Goal: Task Accomplishment & Management: Use online tool/utility

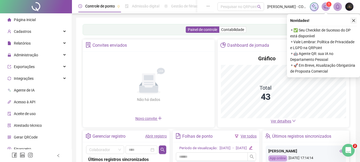
click at [355, 18] on button "button" at bounding box center [354, 20] width 6 height 6
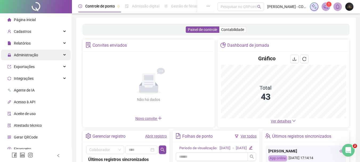
click at [55, 58] on div "Administração" at bounding box center [36, 55] width 70 height 11
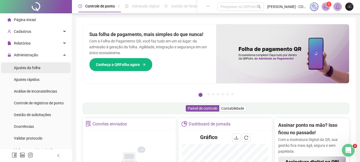
click at [42, 70] on li "Ajustes da folha" at bounding box center [36, 67] width 70 height 11
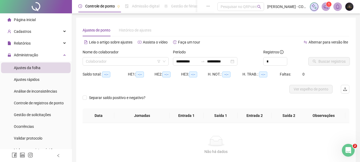
type input "**********"
click at [132, 62] on input "search" at bounding box center [123, 61] width 75 height 8
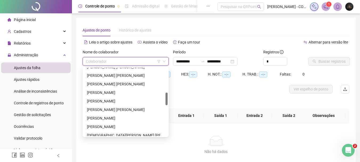
scroll to position [136, 0]
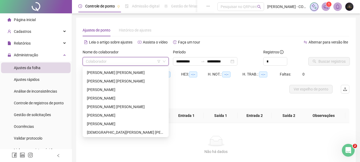
drag, startPoint x: 166, startPoint y: 76, endPoint x: 170, endPoint y: 101, distance: 25.7
click at [170, 101] on body "**********" at bounding box center [180, 81] width 360 height 162
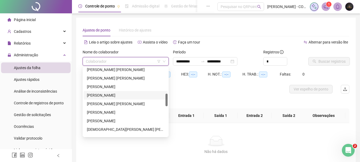
scroll to position [141, 0]
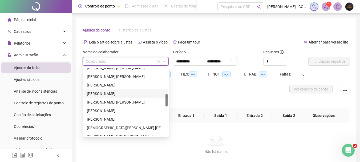
click at [167, 99] on div at bounding box center [167, 100] width 2 height 13
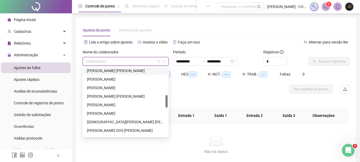
scroll to position [139, 0]
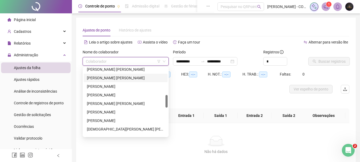
click at [167, 100] on div at bounding box center [167, 101] width 2 height 13
